Goal: Task Accomplishment & Management: Manage account settings

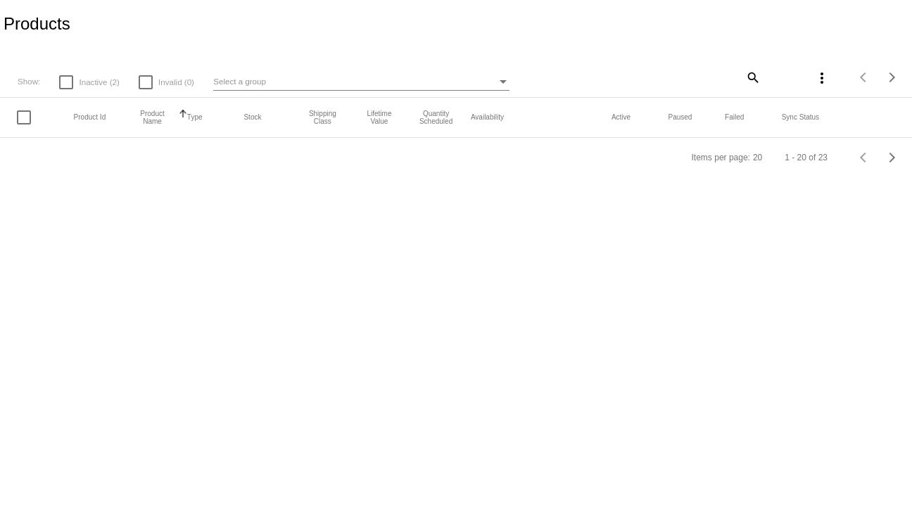
click at [601, 63] on div "Show: Inactive (2) Invalid (0) Select a group search more_vert Items per page: …" at bounding box center [456, 72] width 912 height 49
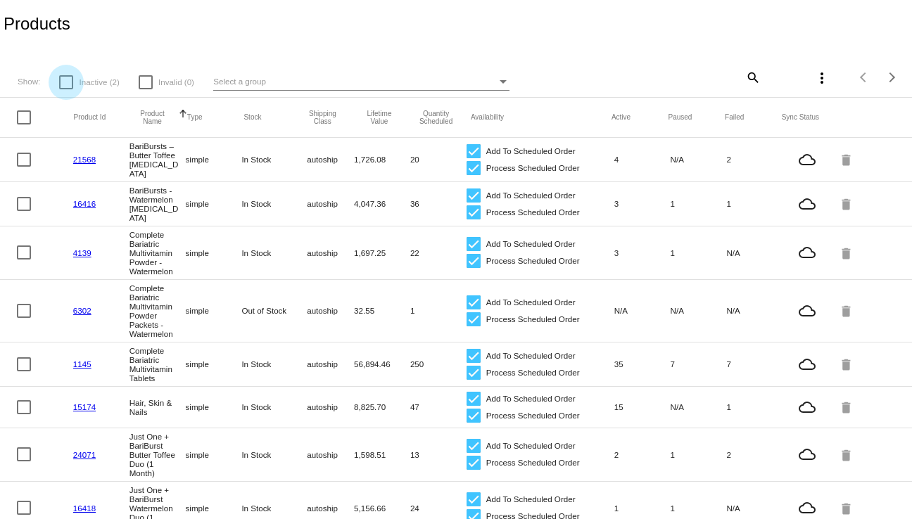
click at [68, 87] on div at bounding box center [66, 82] width 14 height 14
click at [66, 89] on input "Inactive (2)" at bounding box center [65, 89] width 1 height 1
checkbox input "true"
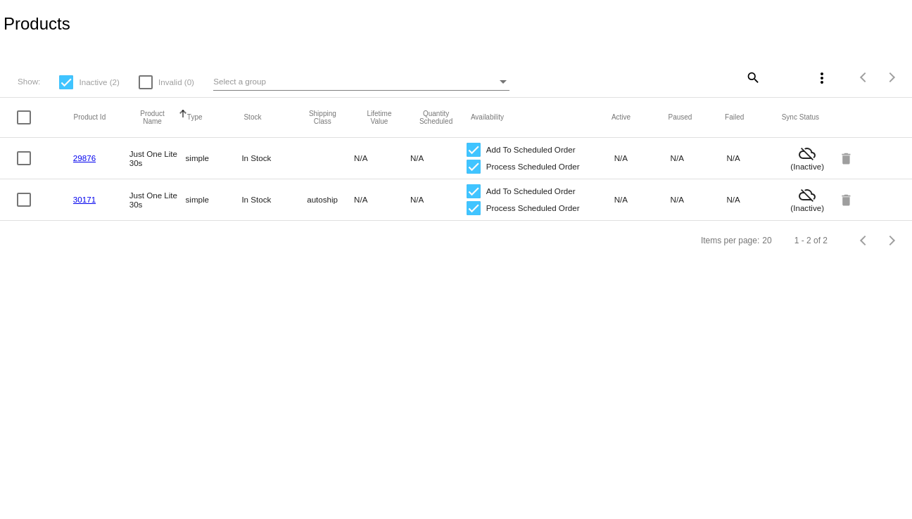
click at [15, 157] on mat-row "29876 Just One Lite 30s simple In Stock N/A N/A Add To Scheduled Order Process …" at bounding box center [456, 159] width 912 height 42
click at [27, 164] on div at bounding box center [24, 158] width 14 height 14
click at [24, 165] on input "checkbox" at bounding box center [23, 165] width 1 height 1
checkbox input "true"
click at [28, 203] on div at bounding box center [24, 200] width 14 height 14
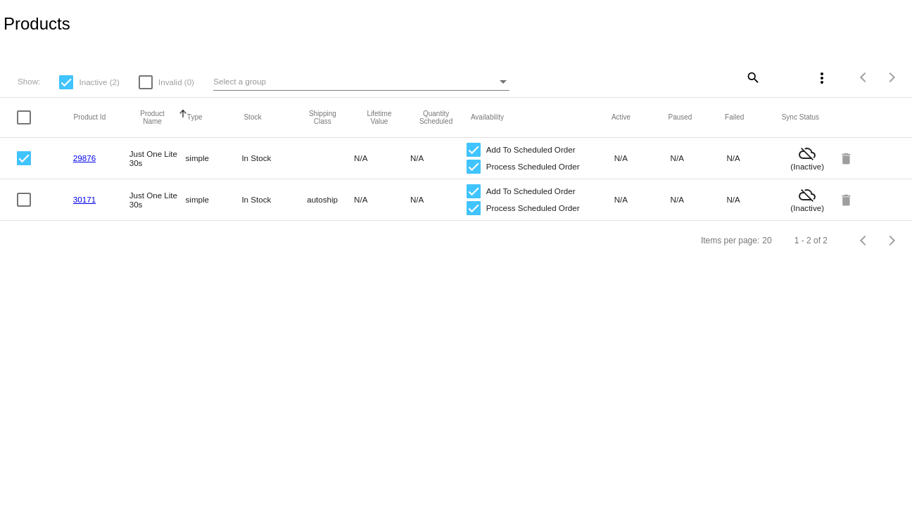
click at [24, 207] on input "checkbox" at bounding box center [23, 207] width 1 height 1
checkbox input "true"
click at [839, 159] on mat-icon "delete" at bounding box center [847, 158] width 17 height 22
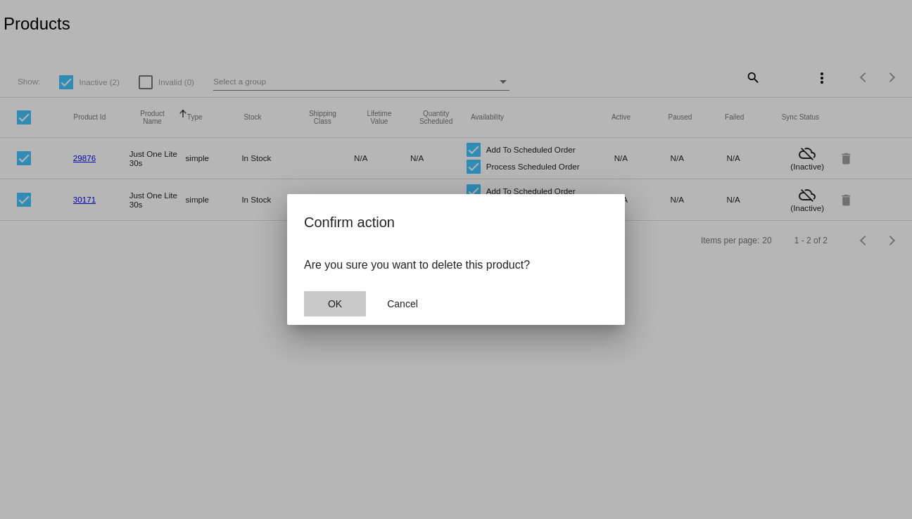
click at [325, 300] on button "OK" at bounding box center [335, 303] width 62 height 25
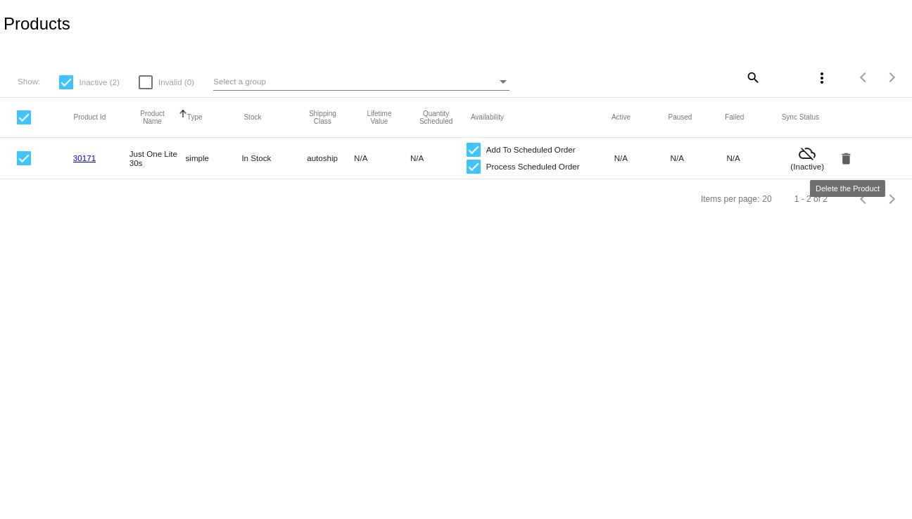
click at [849, 165] on mat-icon "delete" at bounding box center [847, 158] width 17 height 22
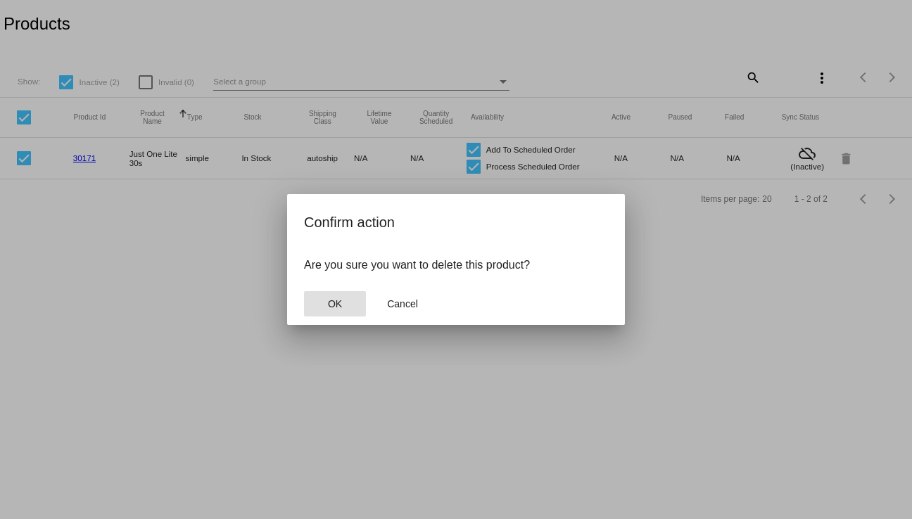
click at [327, 303] on button "OK" at bounding box center [335, 303] width 62 height 25
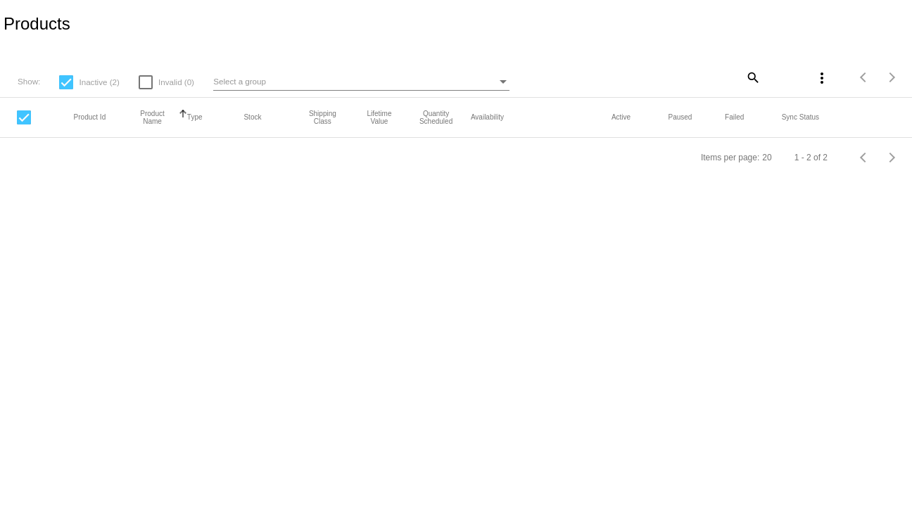
click at [746, 463] on body "Products Show: Inactive (2) Invalid (0) Select a group search more_vert Items p…" at bounding box center [456, 259] width 912 height 519
click at [23, 121] on div at bounding box center [24, 117] width 14 height 14
click at [23, 125] on input "checkbox" at bounding box center [23, 125] width 1 height 1
checkbox input "false"
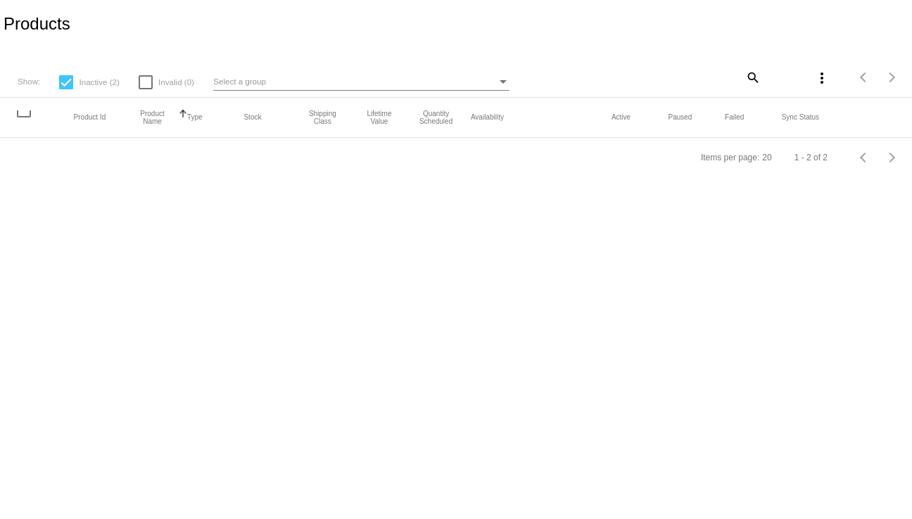
click at [24, 121] on mat-header-cell at bounding box center [45, 117] width 57 height 14
click at [69, 83] on div at bounding box center [66, 82] width 14 height 14
click at [66, 89] on input "Inactive (2)" at bounding box center [65, 89] width 1 height 1
checkbox input "false"
